Goal: Task Accomplishment & Management: Complete application form

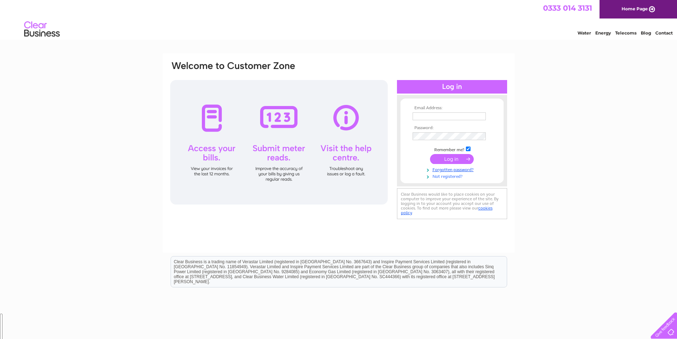
click at [445, 177] on link "Not registered?" at bounding box center [453, 175] width 81 height 7
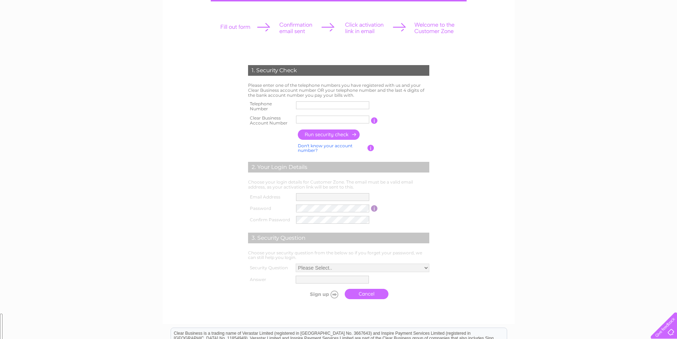
scroll to position [93, 0]
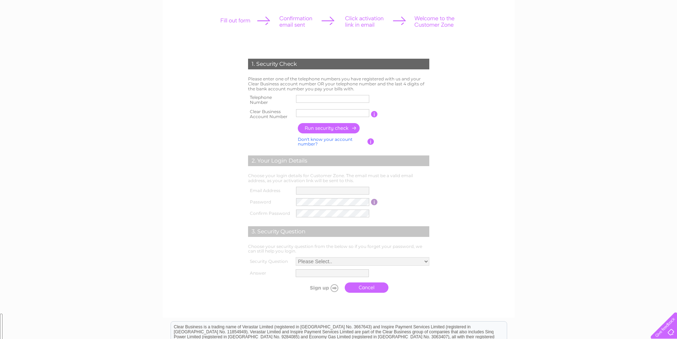
click at [327, 96] on input "text" at bounding box center [332, 99] width 73 height 8
type input "01274758000"
click at [324, 113] on input "The Dales" at bounding box center [332, 113] width 73 height 8
click at [324, 113] on input "The Dales" at bounding box center [333, 113] width 74 height 9
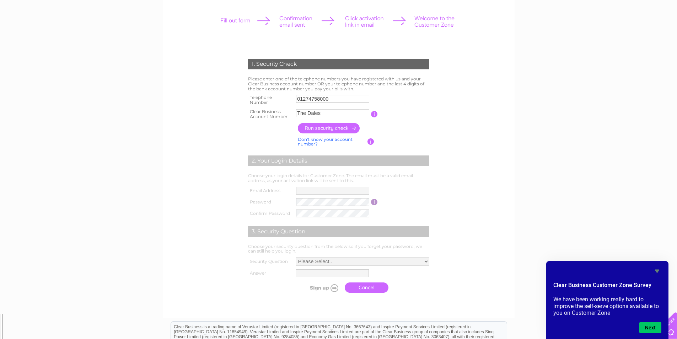
click at [328, 113] on input "The Dales" at bounding box center [332, 113] width 73 height 8
click at [328, 113] on input "The Dales" at bounding box center [333, 113] width 74 height 9
click at [305, 114] on input "916033820" at bounding box center [333, 113] width 74 height 9
type input "916033820"
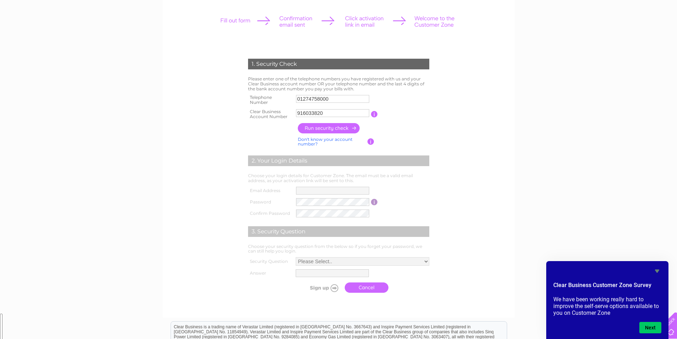
click at [373, 113] on input "button" at bounding box center [374, 114] width 7 height 6
click at [167, 112] on div "1. Security Check Please enter one of the telephone numbers you have registered…" at bounding box center [339, 138] width 352 height 357
click at [335, 114] on input "916033820" at bounding box center [332, 113] width 73 height 8
type textarea "916033820"
click at [335, 114] on input "916033820" at bounding box center [333, 113] width 74 height 9
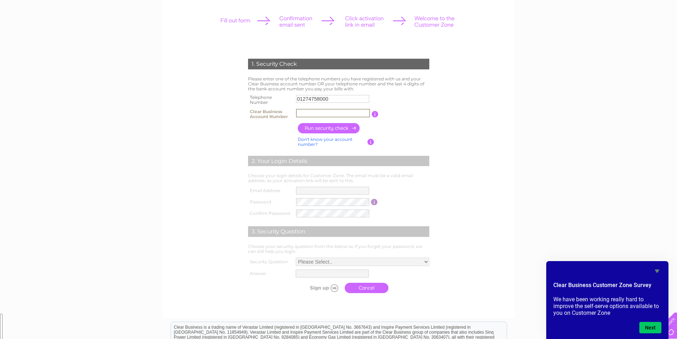
click at [388, 130] on td at bounding box center [363, 128] width 135 height 14
click at [330, 141] on link "Don't know your account number?" at bounding box center [325, 142] width 55 height 10
click at [299, 116] on input "text" at bounding box center [300, 113] width 9 height 8
click at [531, 114] on div "1. Security Check Please enter one of the telephone numbers you have registered…" at bounding box center [338, 199] width 677 height 479
